Goal: Information Seeking & Learning: Learn about a topic

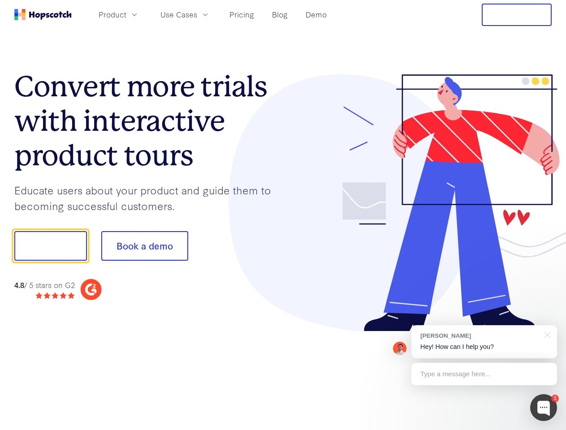
click at [283, 215] on div at bounding box center [417, 203] width 269 height 258
click at [126, 14] on span "Product" at bounding box center [113, 14] width 28 height 11
click at [197, 14] on span "Use Cases" at bounding box center [178, 14] width 37 height 11
click at [516, 15] on button "Free Trial" at bounding box center [516, 15] width 70 height 22
click at [50, 246] on button "Show me!" at bounding box center [50, 246] width 73 height 30
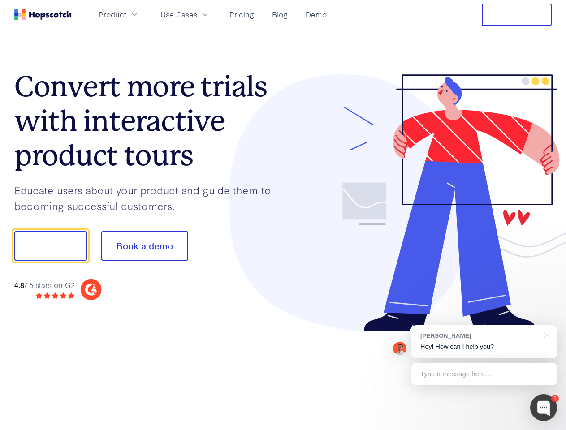
click at [144, 246] on button "Book a demo" at bounding box center [144, 246] width 87 height 30
click at [543, 408] on div at bounding box center [543, 407] width 27 height 27
click at [484, 342] on div "[PERSON_NAME] Hey! How can I help you?" at bounding box center [484, 341] width 146 height 33
click at [546, 334] on div at bounding box center [473, 244] width 168 height 299
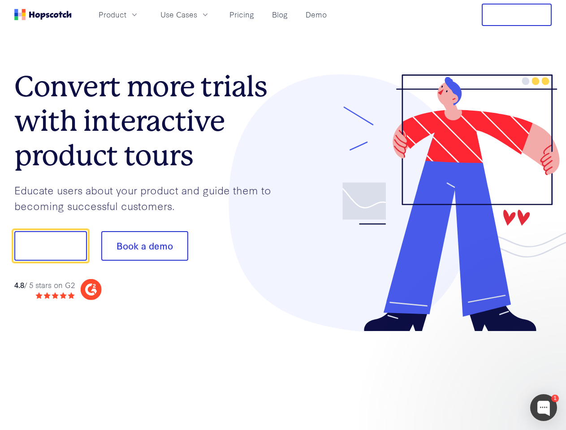
click at [484, 374] on div at bounding box center [473, 304] width 168 height 179
